Goal: Check status

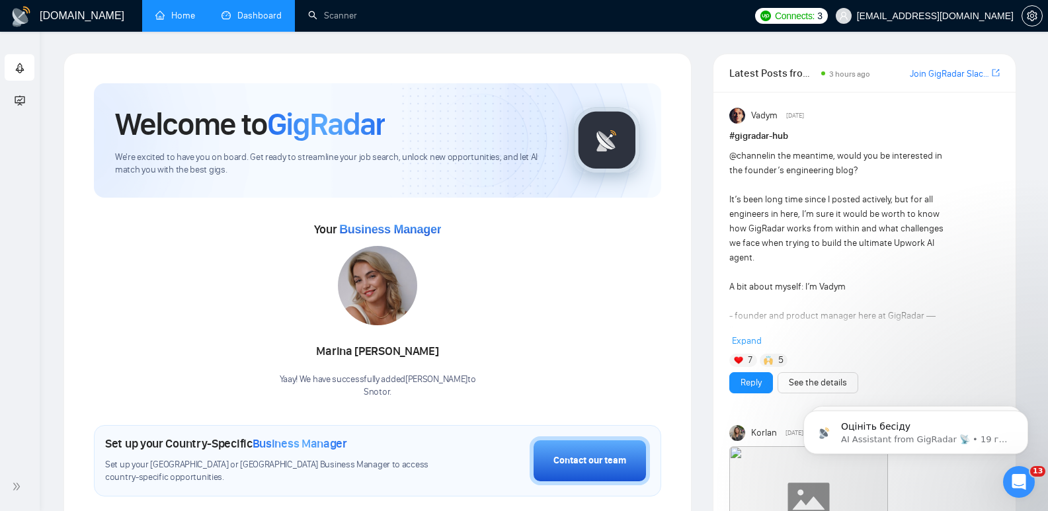
click at [250, 17] on link "Dashboard" at bounding box center [251, 15] width 60 height 11
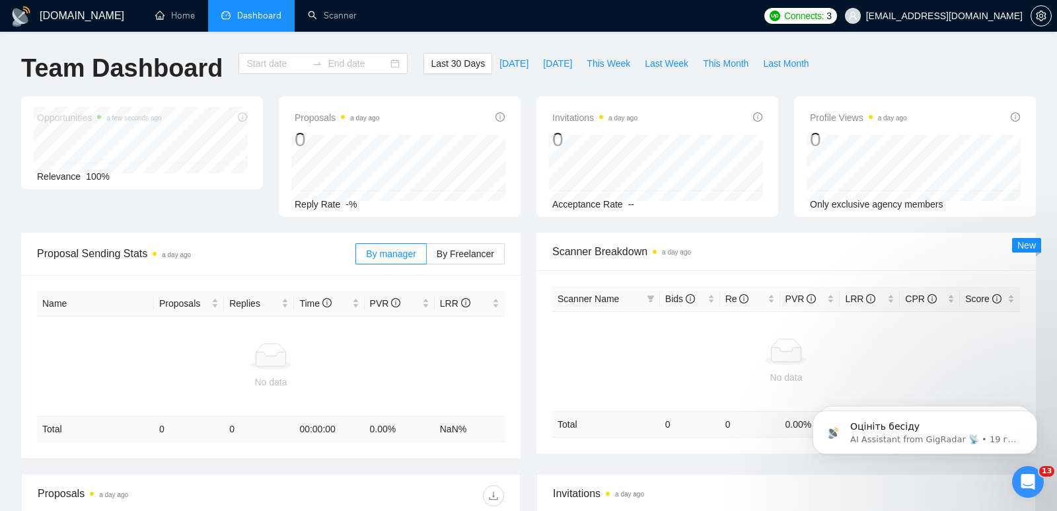
type input "[DATE]"
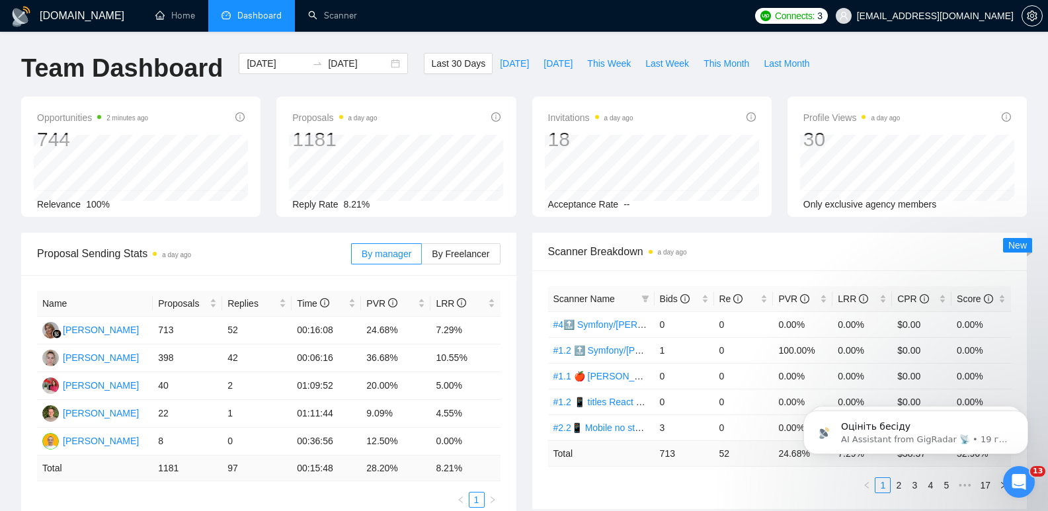
click at [519, 241] on div "Proposal Sending Stats a day ago By manager By Freelancer Name Proposals Replie…" at bounding box center [268, 378] width 511 height 291
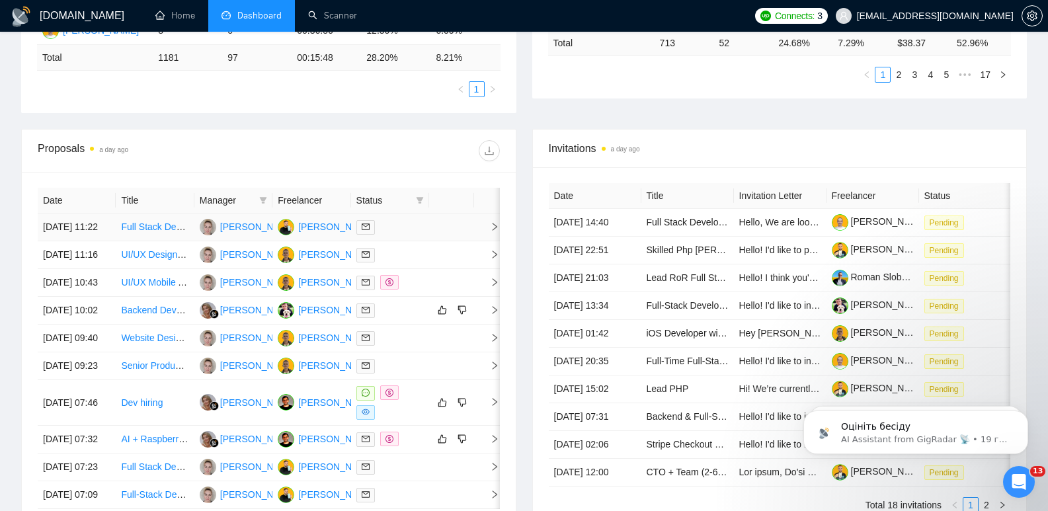
scroll to position [397, 0]
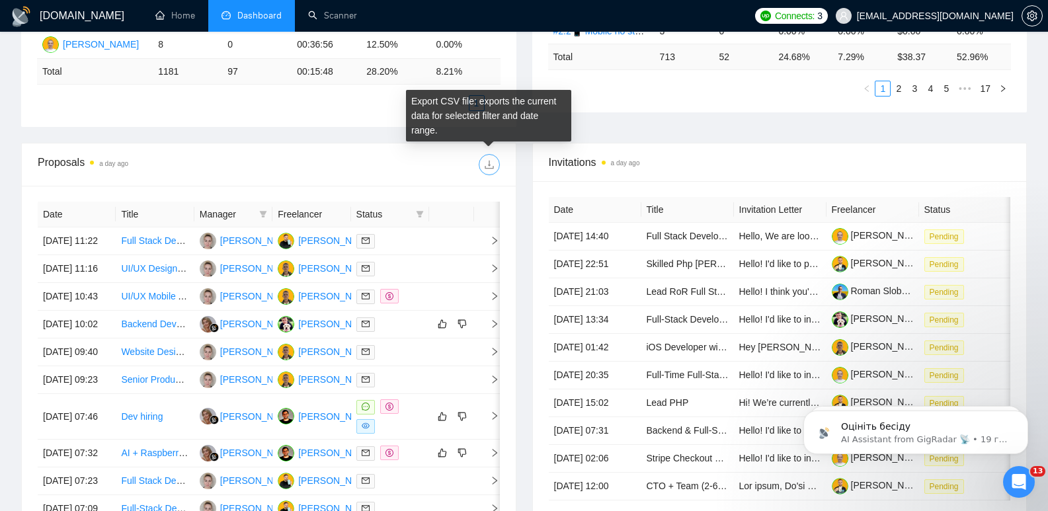
click at [488, 165] on icon "download" at bounding box center [488, 164] width 9 height 9
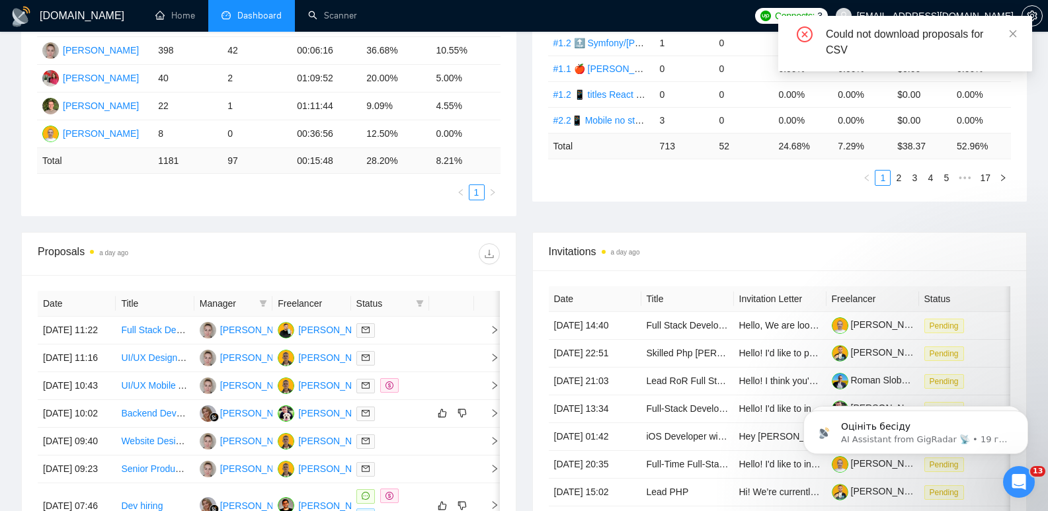
scroll to position [330, 0]
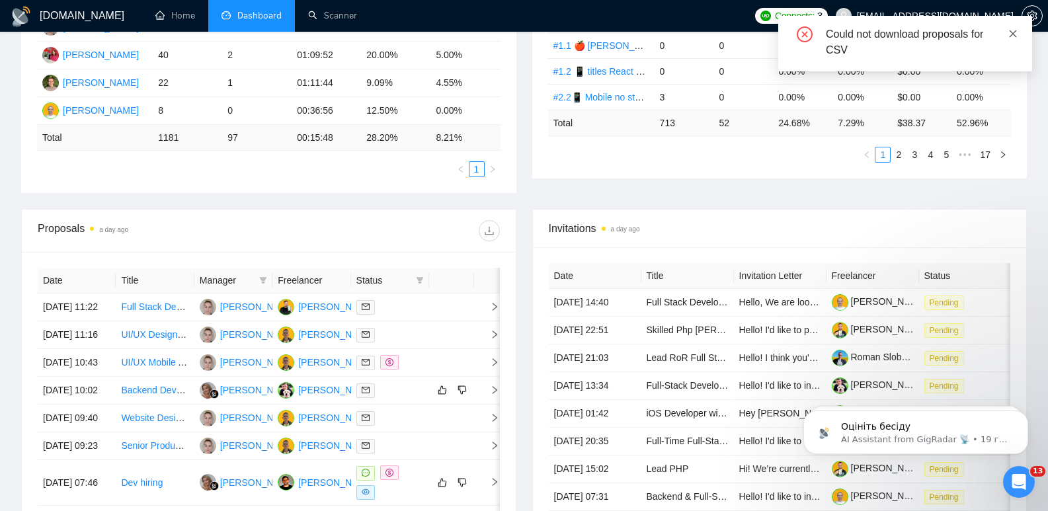
click at [1012, 32] on icon "close" at bounding box center [1012, 33] width 7 height 7
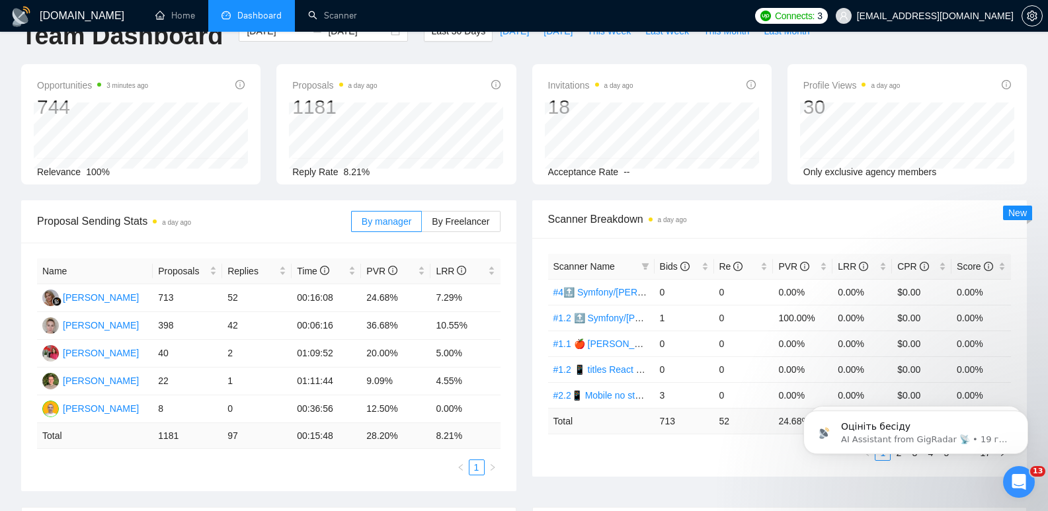
scroll to position [0, 0]
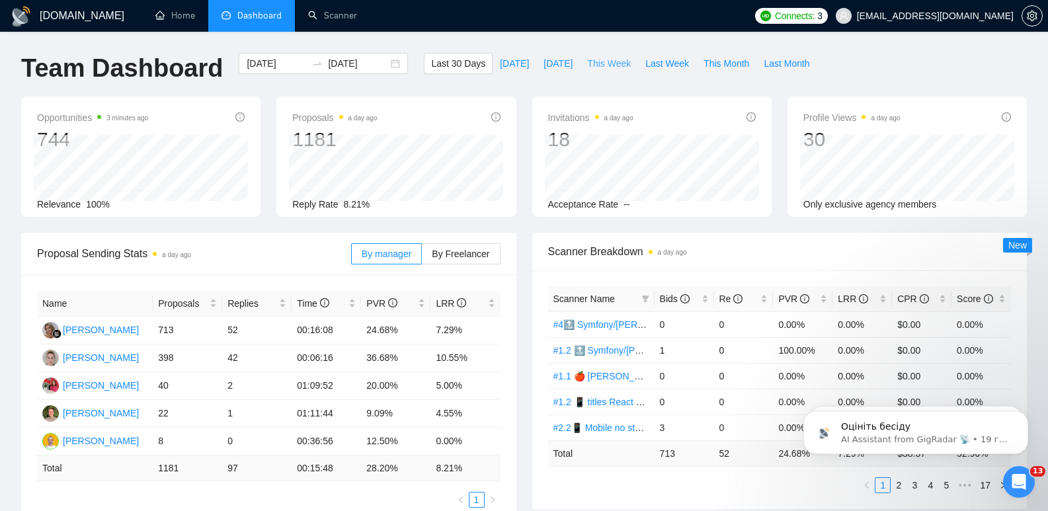
click at [604, 63] on span "This Week" at bounding box center [609, 63] width 44 height 15
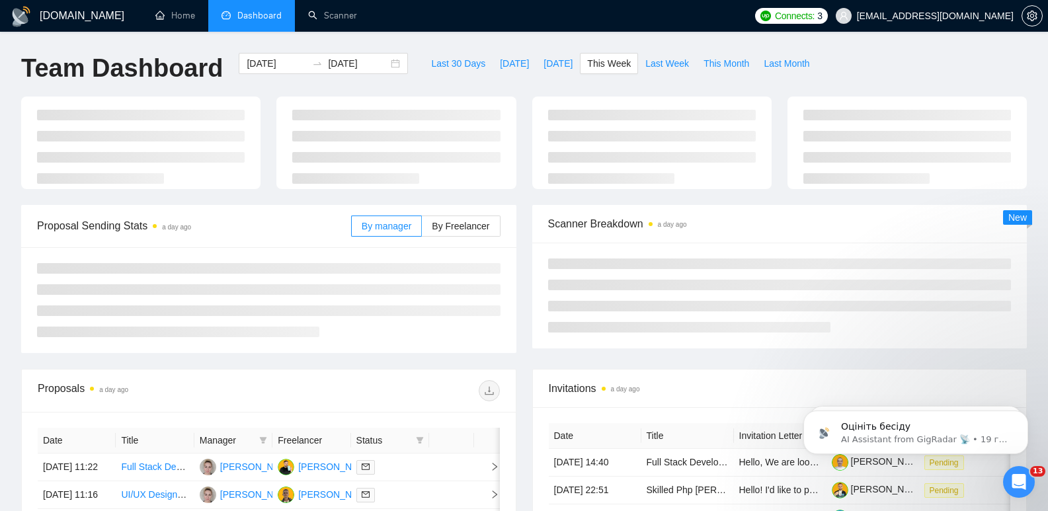
type input "[DATE]"
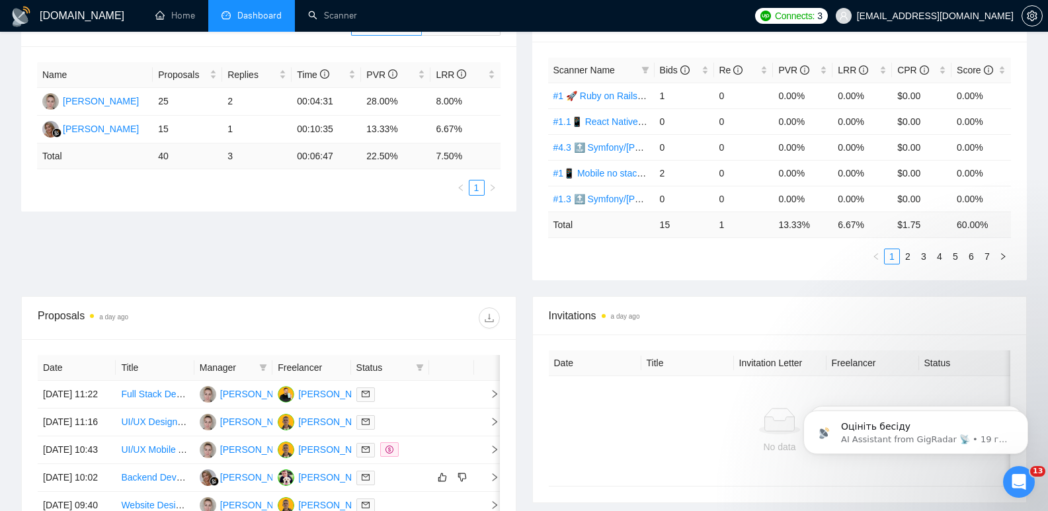
scroll to position [264, 0]
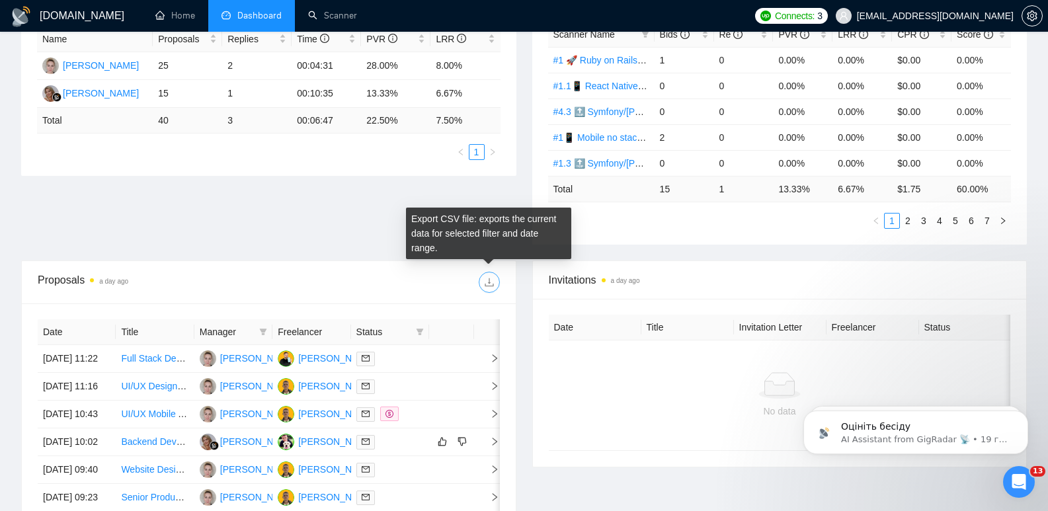
click at [492, 281] on icon "download" at bounding box center [489, 282] width 11 height 11
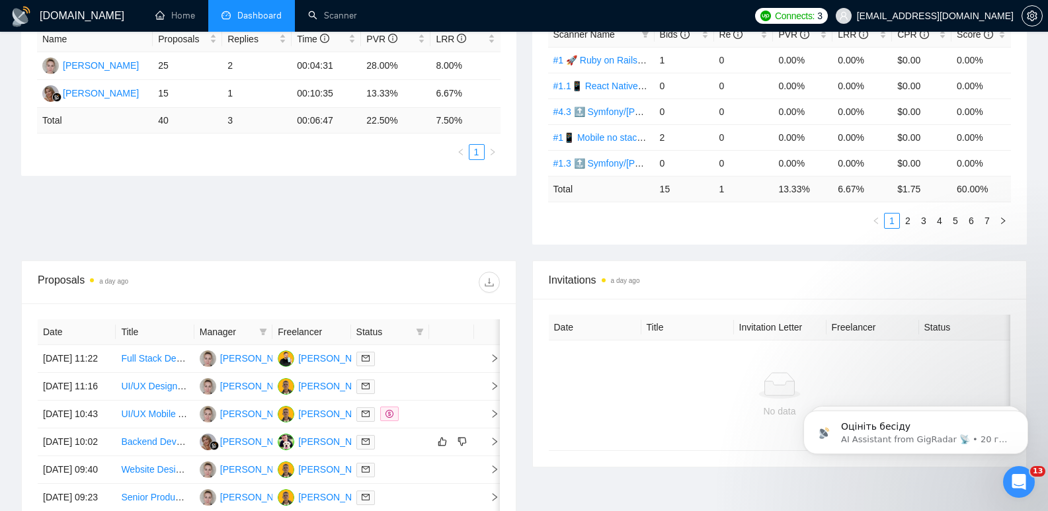
click at [519, 312] on div "Proposals a day ago Date Title Manager Freelancer Status [DATE] 11:22 Full Stac…" at bounding box center [268, 471] width 511 height 423
click at [524, 283] on div "Invitations a day ago Date Title Invitation Letter Freelancer Status No data" at bounding box center [779, 471] width 511 height 423
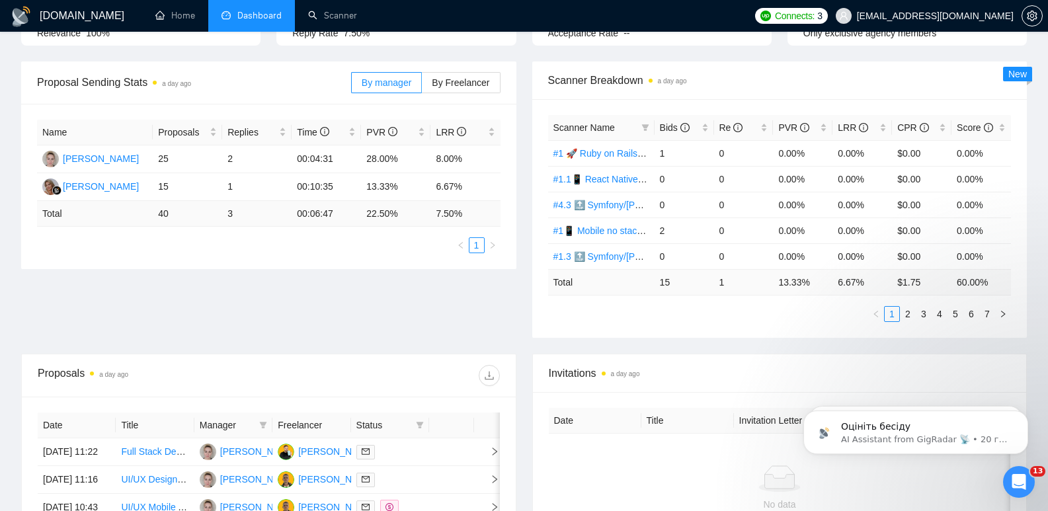
scroll to position [66, 0]
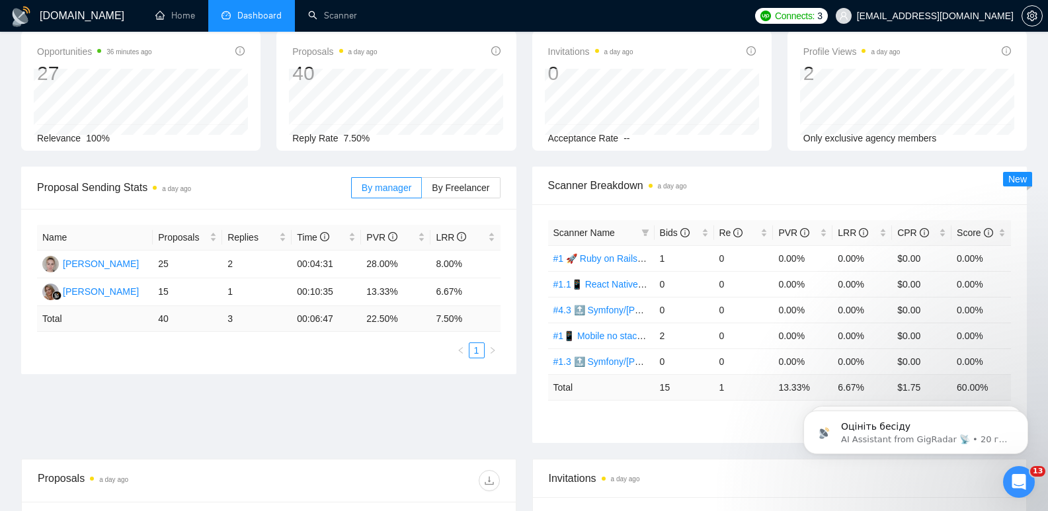
click at [524, 158] on div "Opportunities 36 minutes ago 27 Relevance 100% Proposals a day ago 40 Reply Rat…" at bounding box center [523, 98] width 1021 height 136
click at [527, 160] on div "Opportunities 36 minutes ago 27 Relevance 100% Proposals a day ago 40 Reply Rat…" at bounding box center [523, 98] width 1021 height 136
click at [526, 167] on div "Scanner Breakdown a day ago Scanner Name Bids Re PVR LRR CPR Score #1 🚀 Ruby on…" at bounding box center [779, 305] width 511 height 276
